Goal: Task Accomplishment & Management: Use online tool/utility

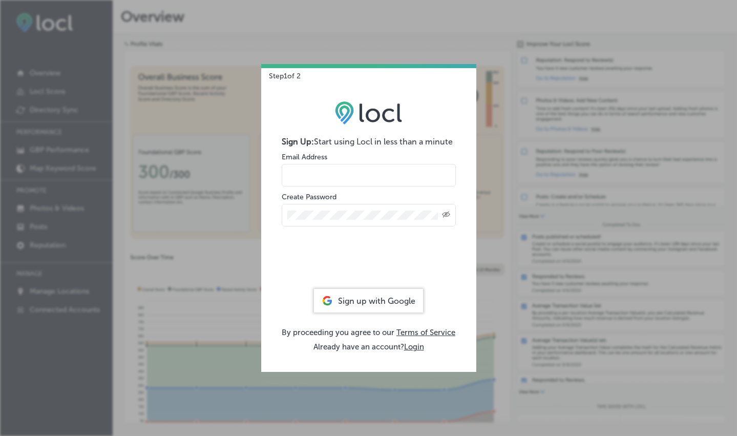
click at [306, 171] on input "email" at bounding box center [369, 175] width 174 height 23
paste input "[EMAIL_ADDRESS][DOMAIN_NAME]"
type input "[EMAIL_ADDRESS][DOMAIN_NAME]"
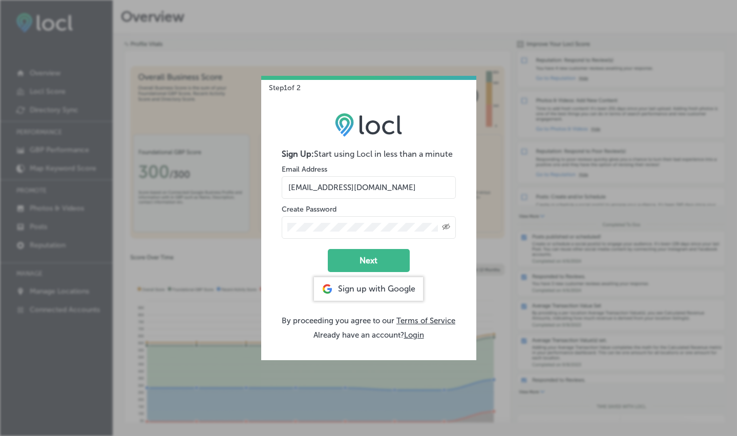
click at [418, 340] on button "Login" at bounding box center [414, 334] width 20 height 9
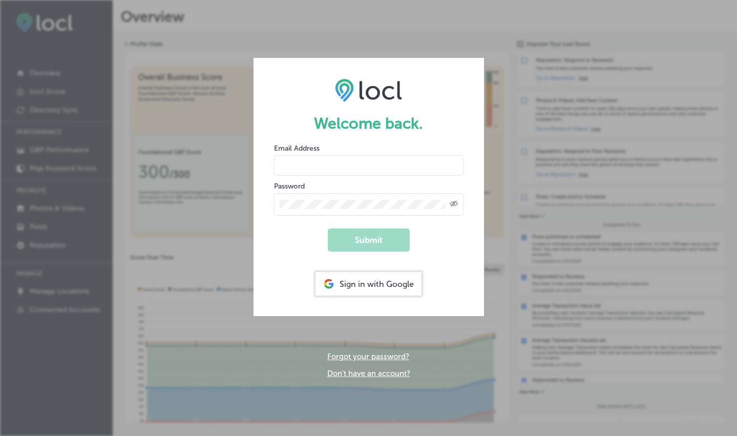
type input "[EMAIL_ADDRESS][DOMAIN_NAME]"
click at [377, 246] on button "Submit" at bounding box center [369, 239] width 82 height 23
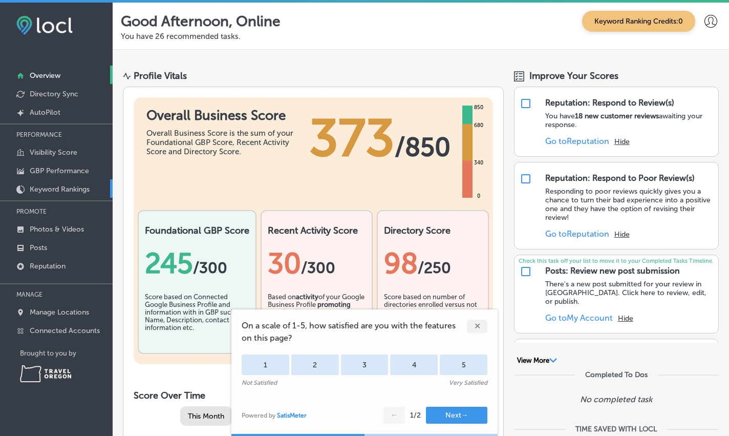
click at [41, 188] on p "Keyword Rankings" at bounding box center [60, 189] width 60 height 9
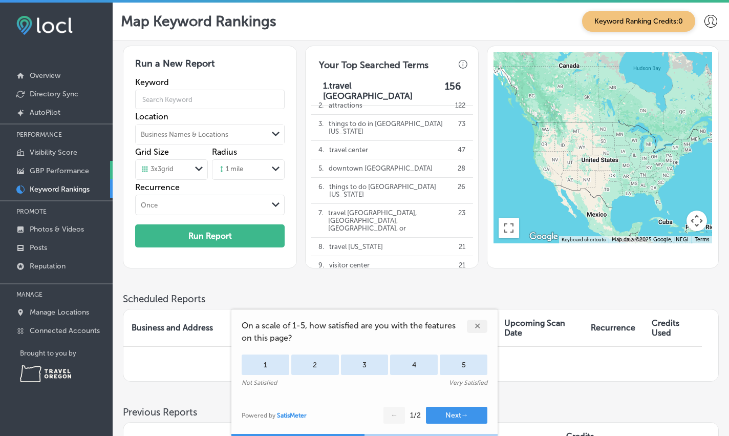
click at [49, 167] on p "GBP Performance" at bounding box center [59, 170] width 59 height 9
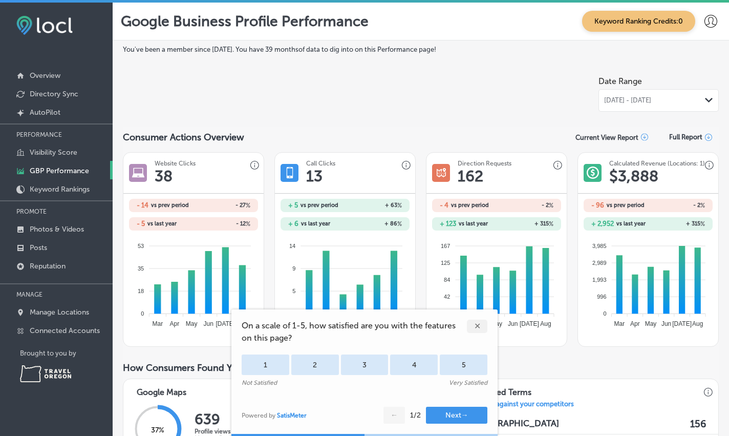
click at [479, 323] on div "✕" at bounding box center [477, 326] width 20 height 13
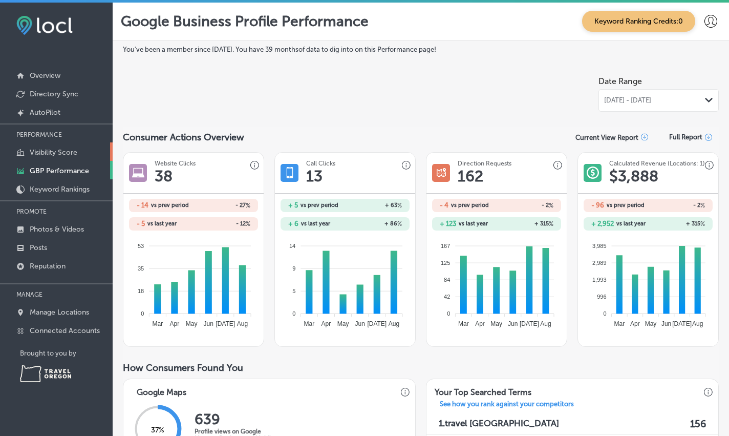
click at [50, 151] on p "Visibility Score" at bounding box center [54, 152] width 48 height 9
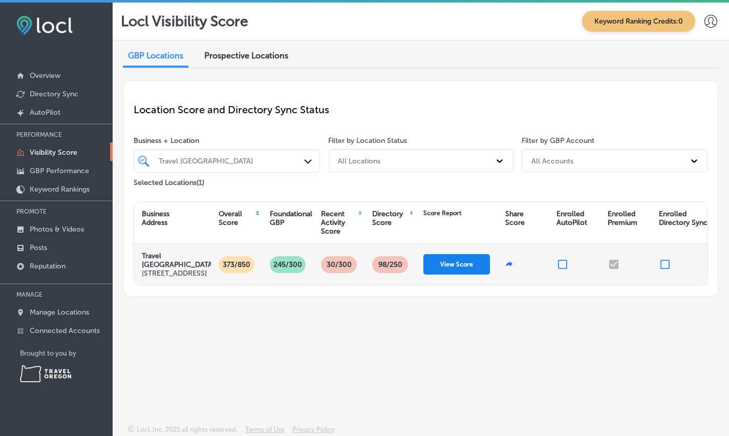
click at [455, 273] on button "View Score" at bounding box center [456, 264] width 67 height 20
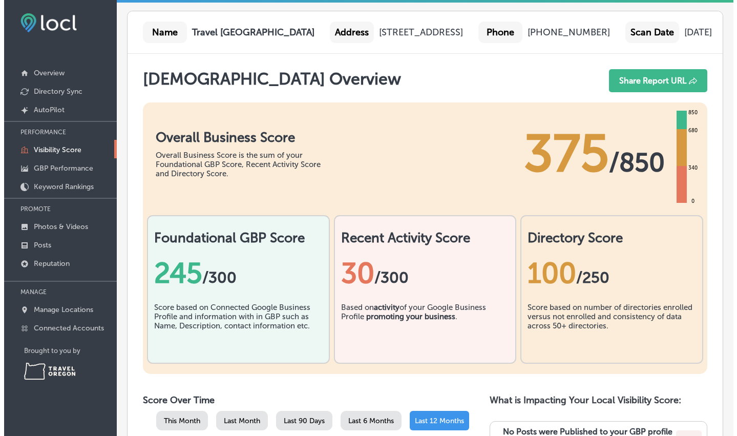
scroll to position [120, 0]
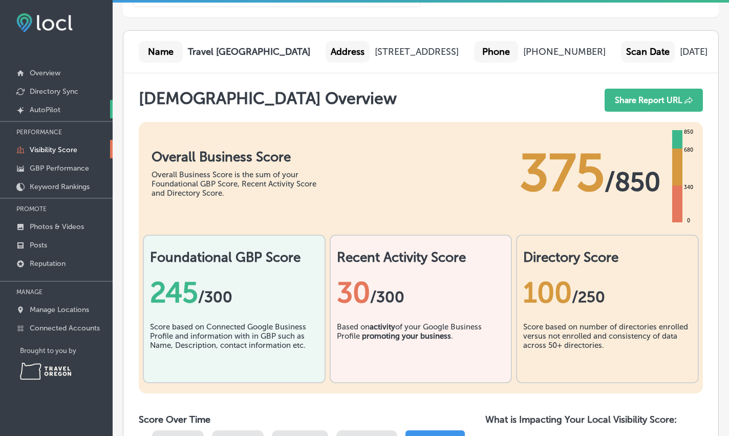
click at [44, 111] on p "AutoPilot" at bounding box center [45, 109] width 31 height 9
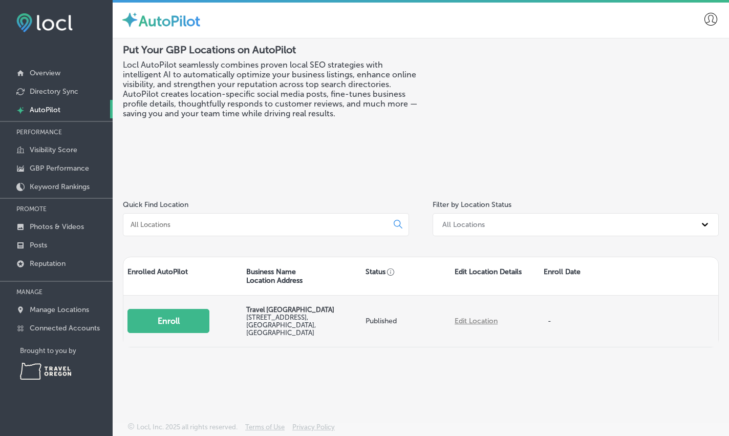
click at [159, 324] on button "Enroll" at bounding box center [169, 321] width 82 height 24
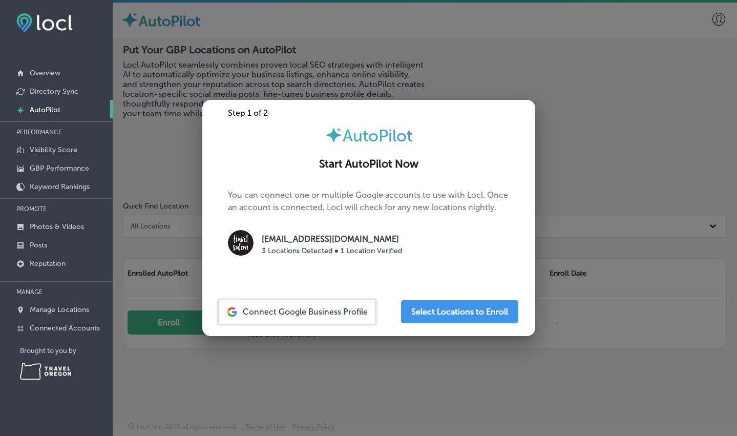
click at [267, 312] on span "Connect Google Business Profile" at bounding box center [305, 312] width 125 height 10
click at [301, 302] on div "Connect Google Business Profile" at bounding box center [297, 312] width 157 height 24
click at [451, 314] on button "Select Locations to Enroll" at bounding box center [459, 311] width 117 height 23
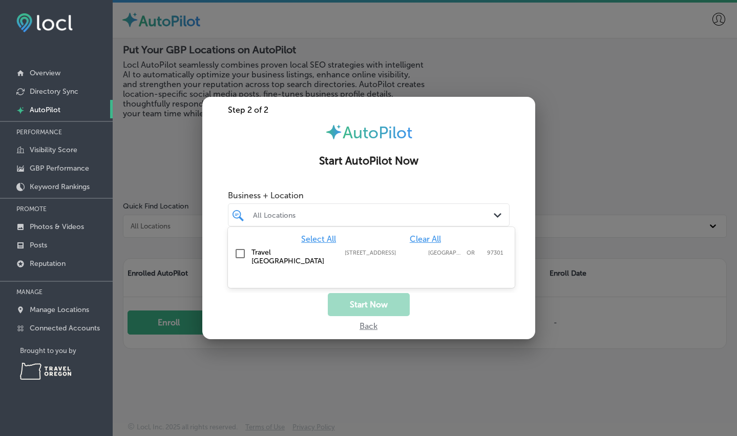
click at [301, 217] on div "All Locations" at bounding box center [374, 214] width 242 height 9
click at [238, 253] on input "checkbox" at bounding box center [240, 253] width 12 height 12
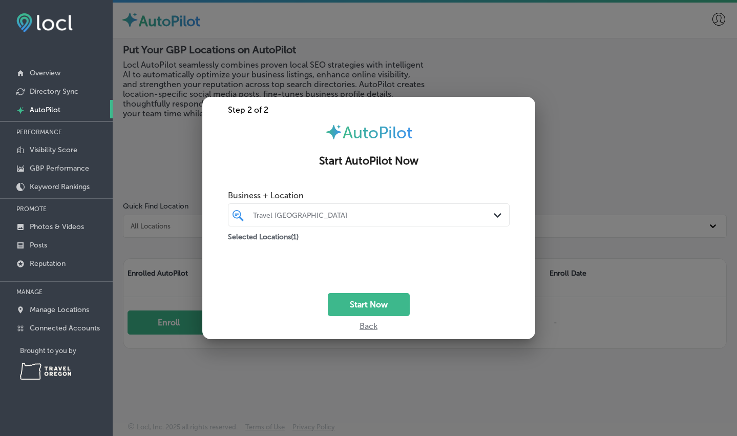
click at [441, 310] on div "Start Now" at bounding box center [368, 304] width 333 height 23
click at [373, 301] on button "Start Now" at bounding box center [369, 304] width 82 height 23
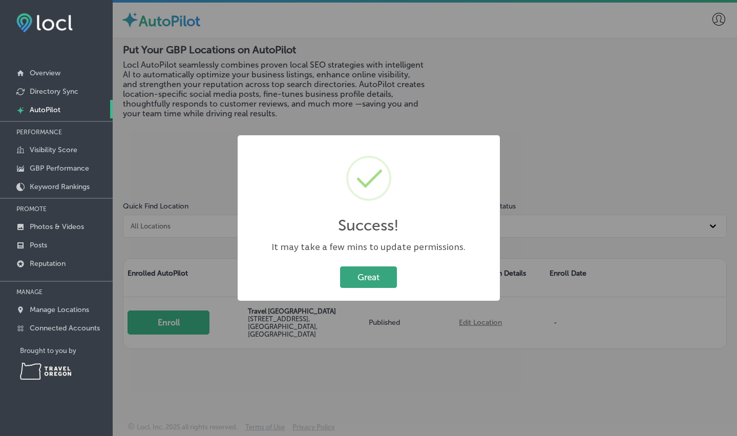
click at [373, 277] on button "Great" at bounding box center [368, 276] width 57 height 21
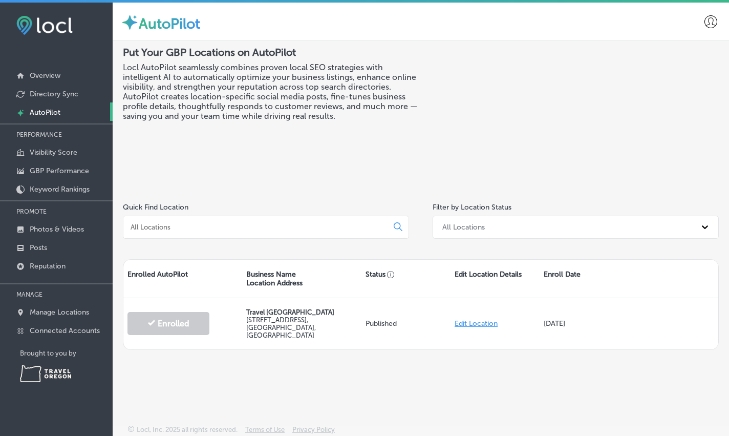
scroll to position [3, 0]
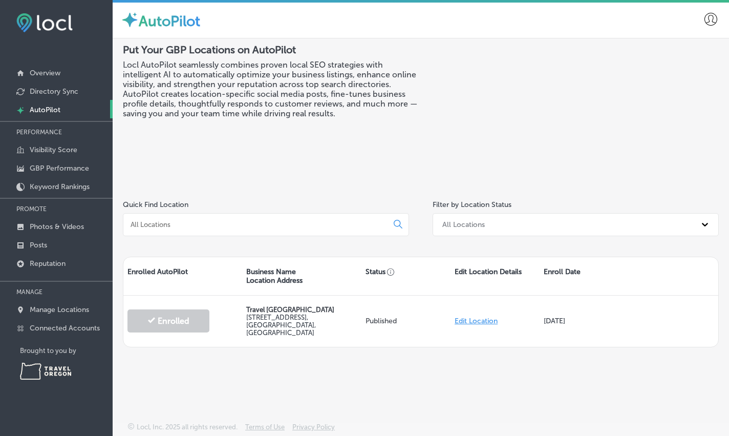
click at [48, 113] on p "AutoPilot" at bounding box center [45, 109] width 31 height 9
click at [506, 228] on div "All Locations" at bounding box center [566, 224] width 259 height 17
click at [361, 138] on div "Put Your GBP Locations on AutoPilot Locl AutoPilot seamlessly combines proven l…" at bounding box center [272, 112] width 298 height 136
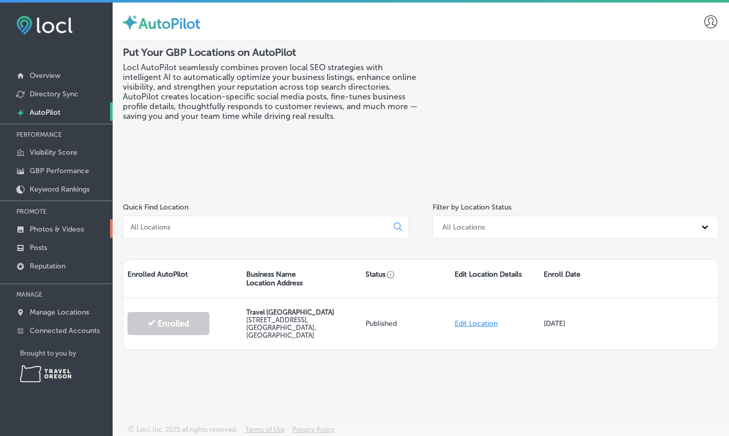
click at [53, 228] on p "Photos & Videos" at bounding box center [57, 229] width 54 height 9
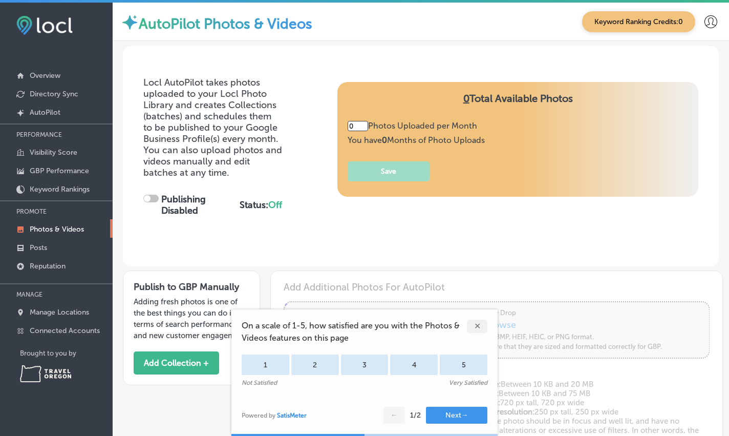
type input "5"
checkbox input "true"
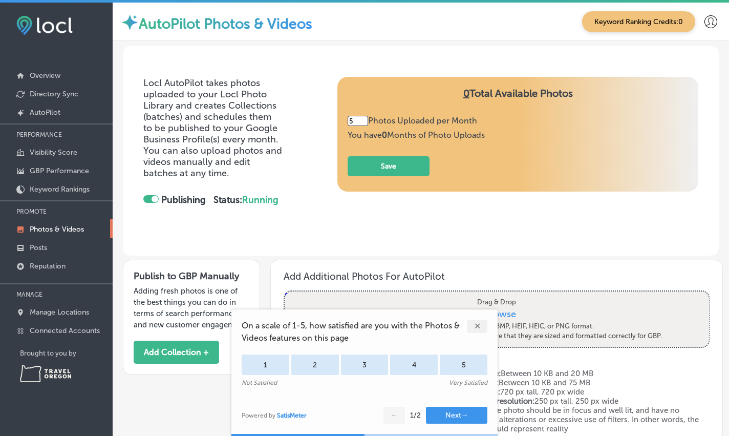
click at [475, 328] on div "✕" at bounding box center [477, 326] width 20 height 13
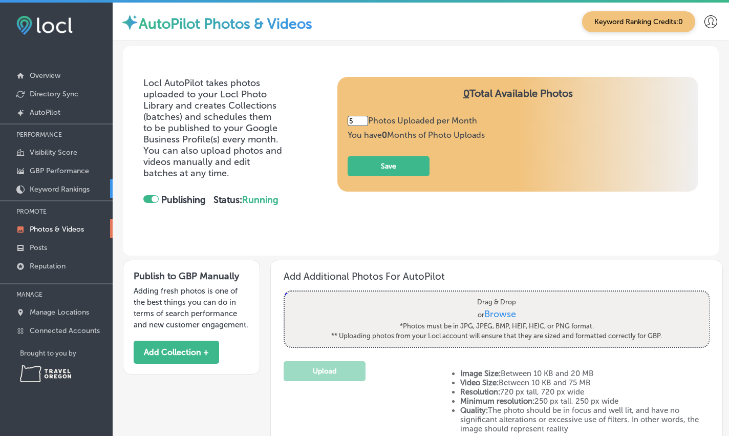
click at [30, 183] on link "Keyword Rankings" at bounding box center [56, 188] width 113 height 18
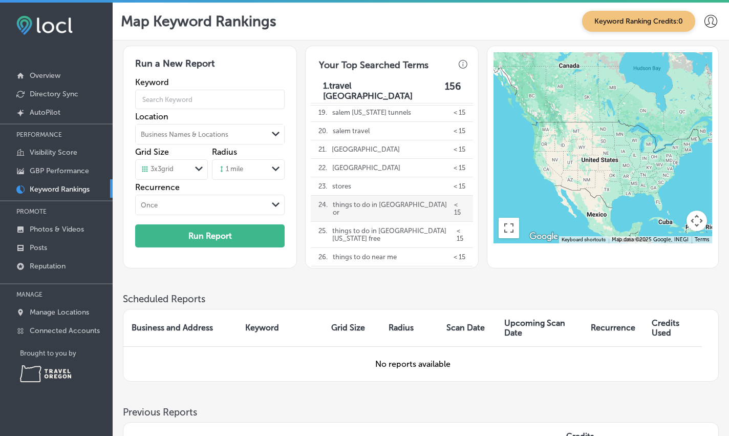
scroll to position [364, 0]
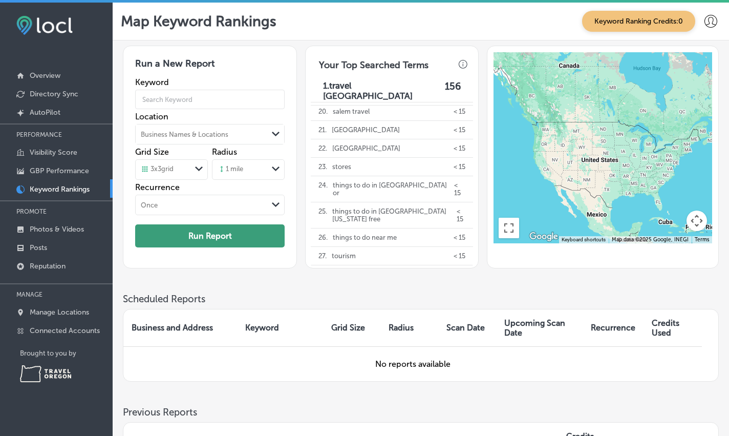
click at [200, 234] on button "Run Report" at bounding box center [210, 235] width 150 height 23
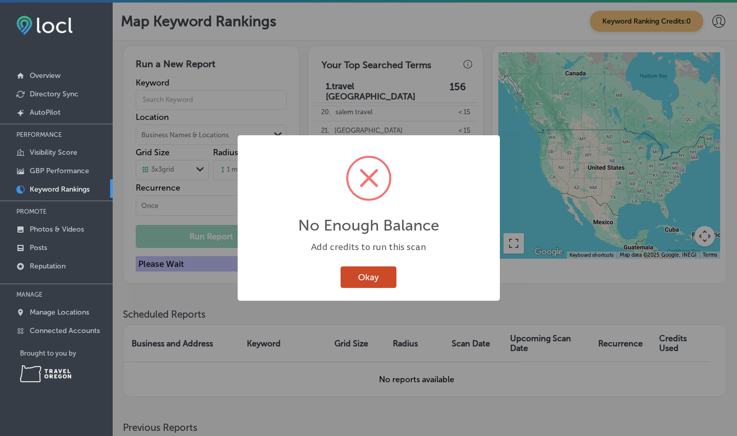
click at [360, 280] on button "Okay" at bounding box center [369, 276] width 56 height 21
